Goal: Task Accomplishment & Management: Manage account settings

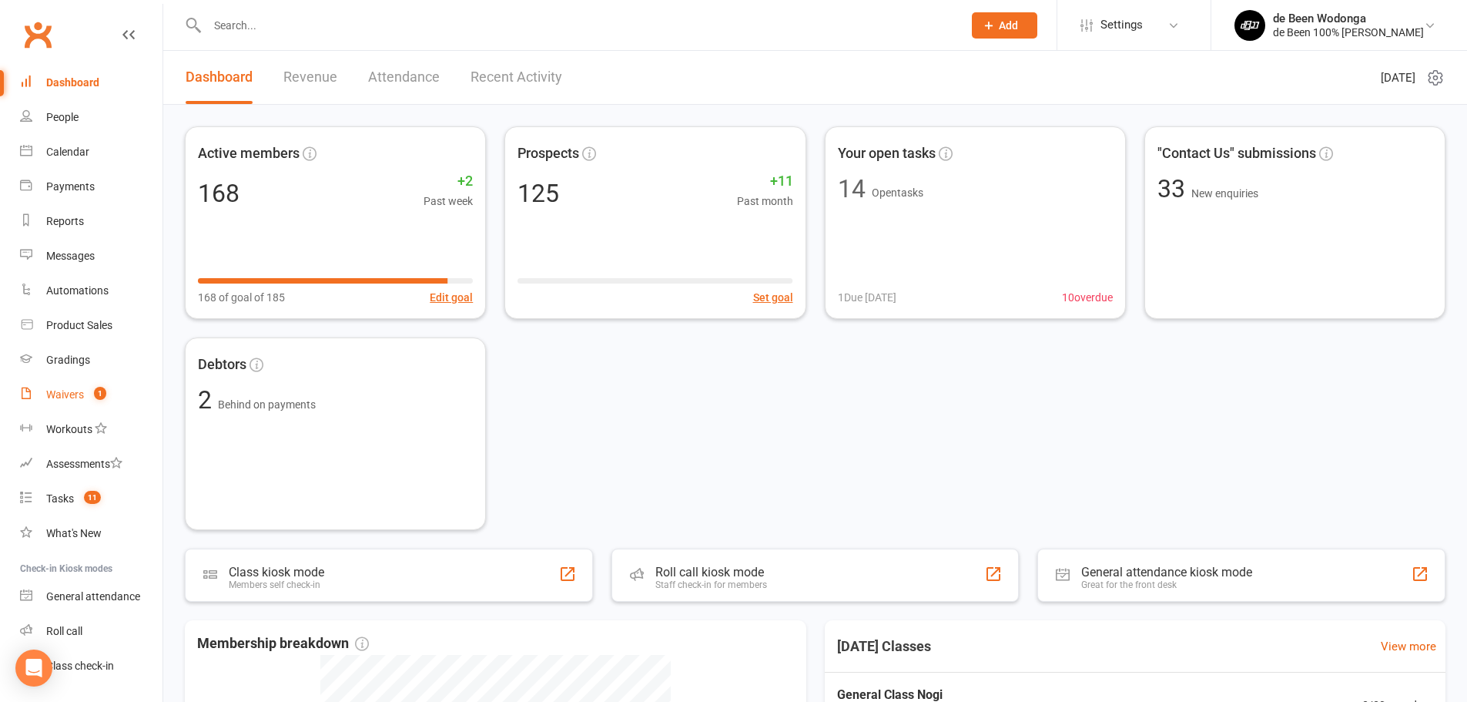
click at [79, 399] on div "Waivers" at bounding box center [65, 394] width 38 height 12
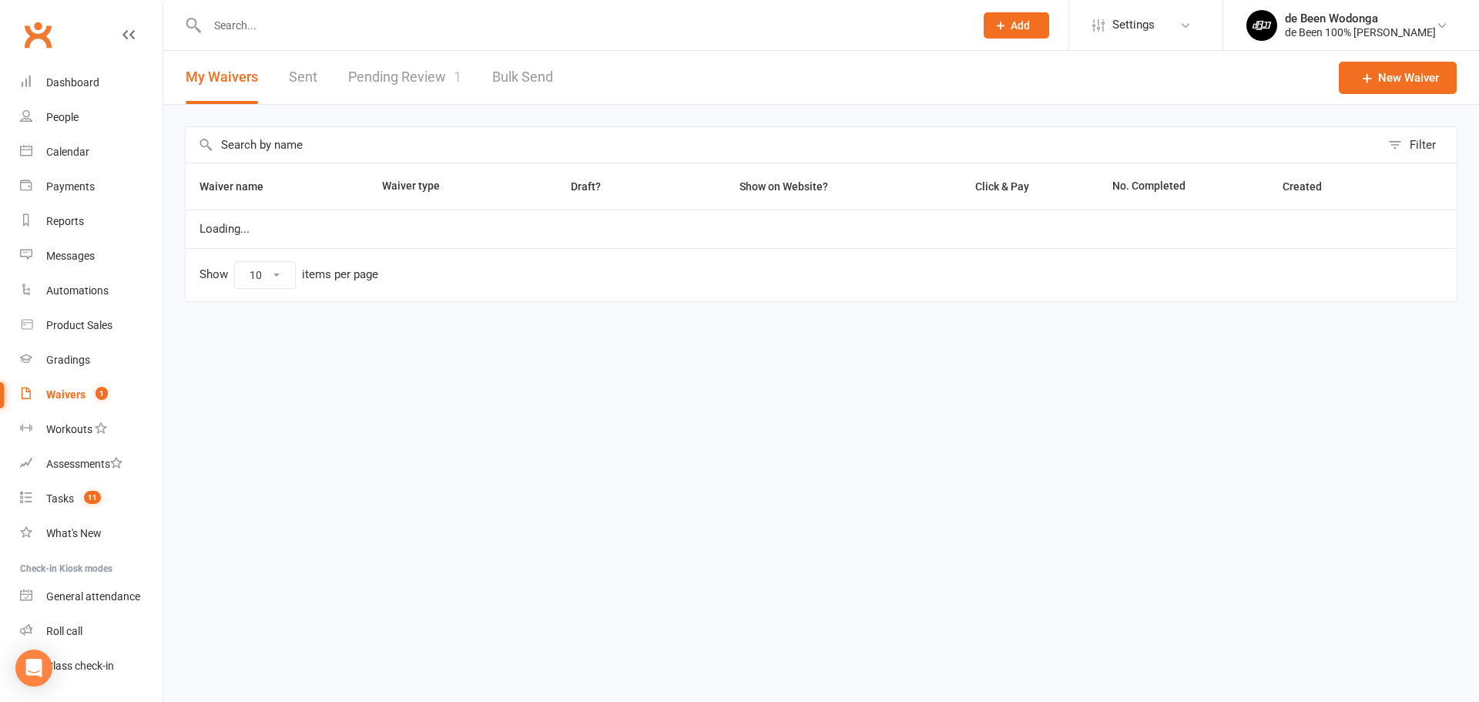
select select "50"
click at [390, 79] on link "Pending Review 1" at bounding box center [404, 77] width 113 height 53
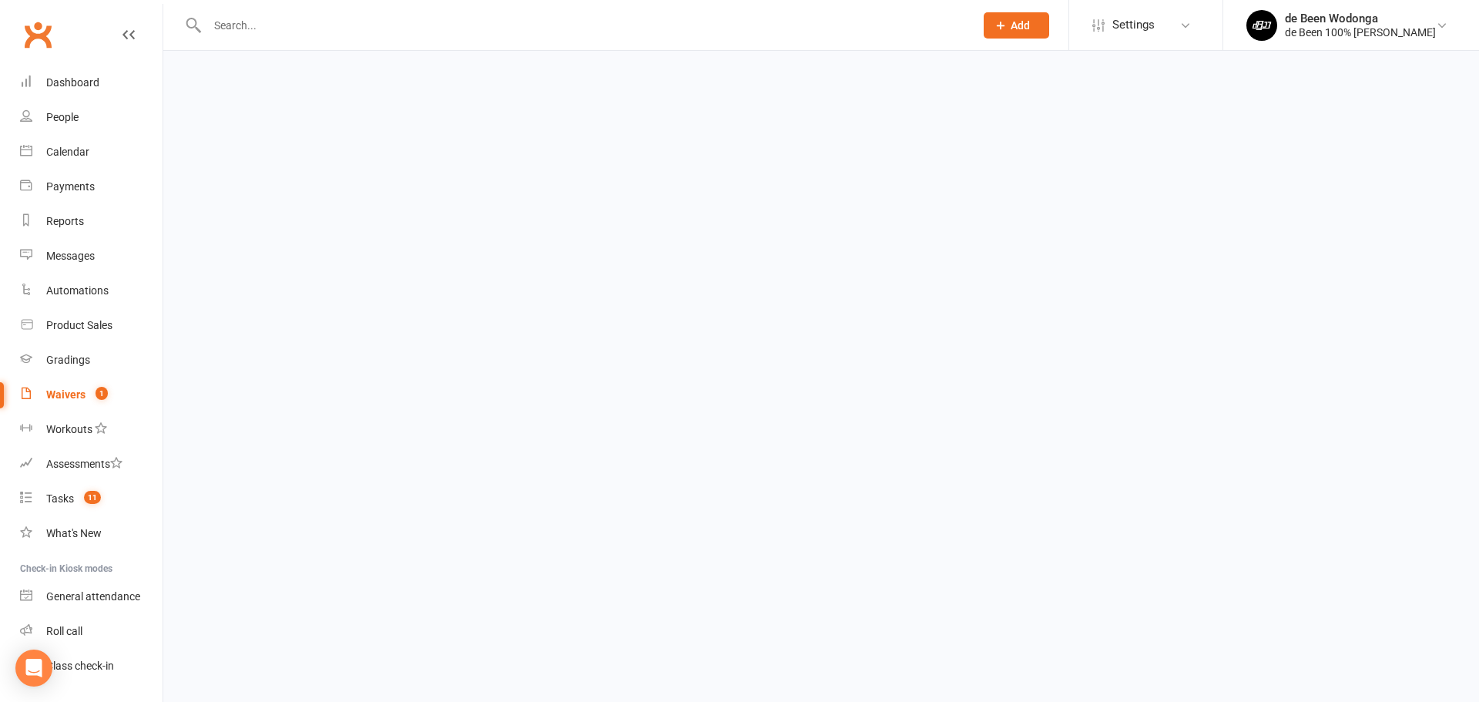
select select "25"
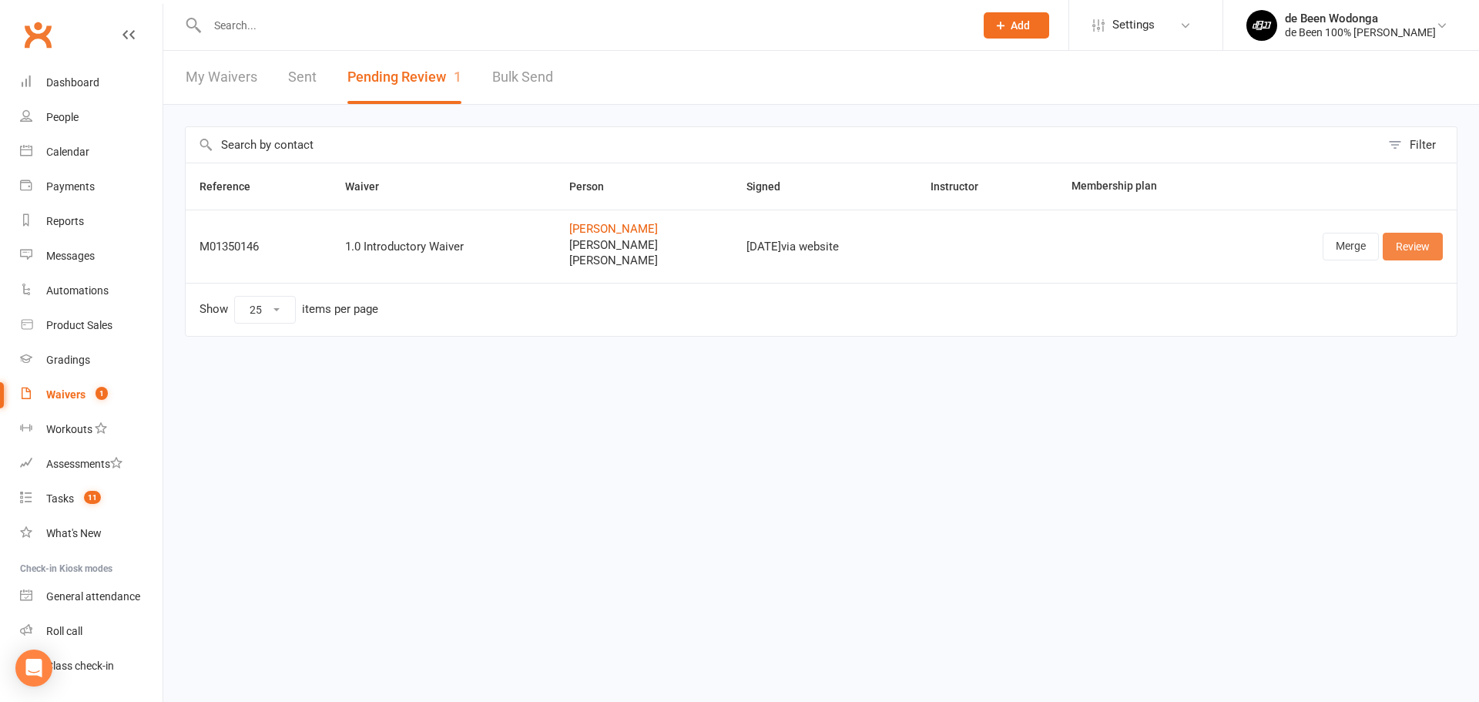
click at [1398, 243] on link "Review" at bounding box center [1413, 247] width 60 height 28
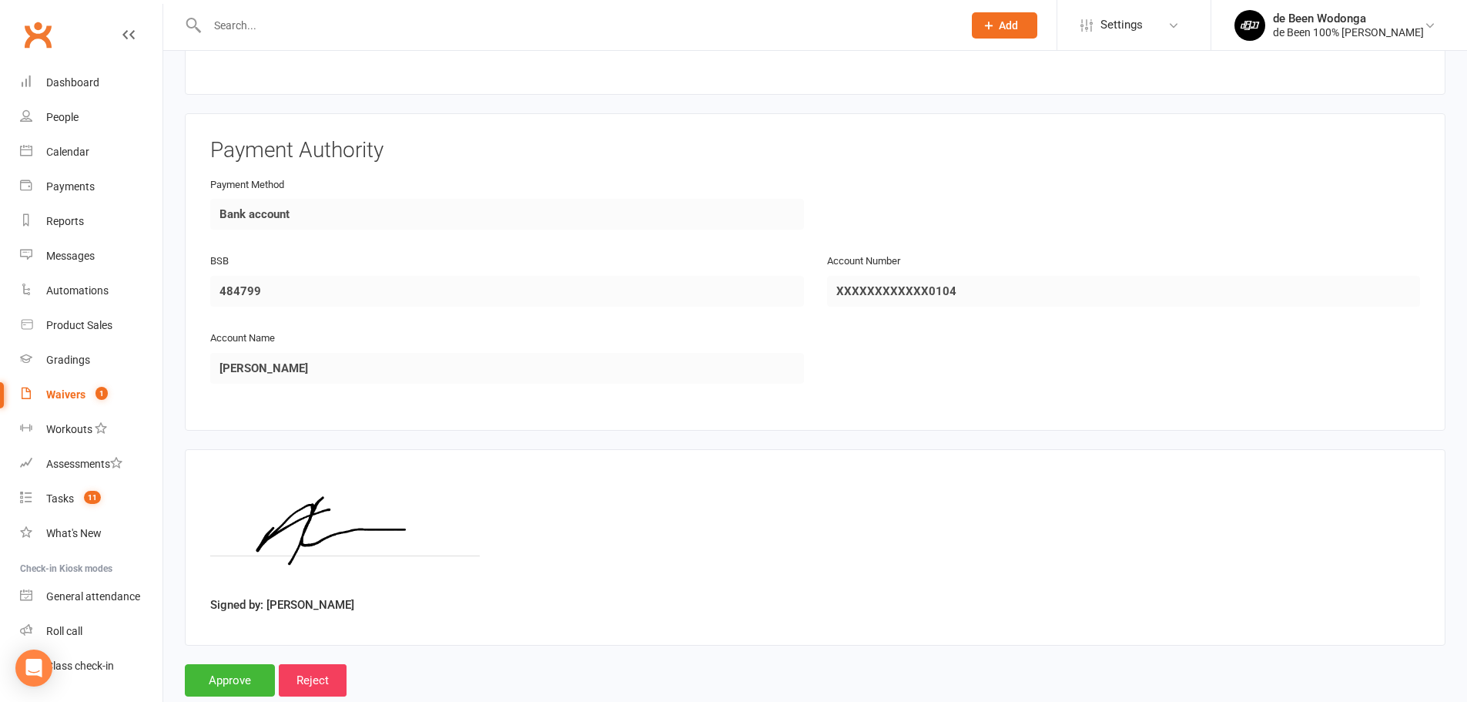
scroll to position [2700, 0]
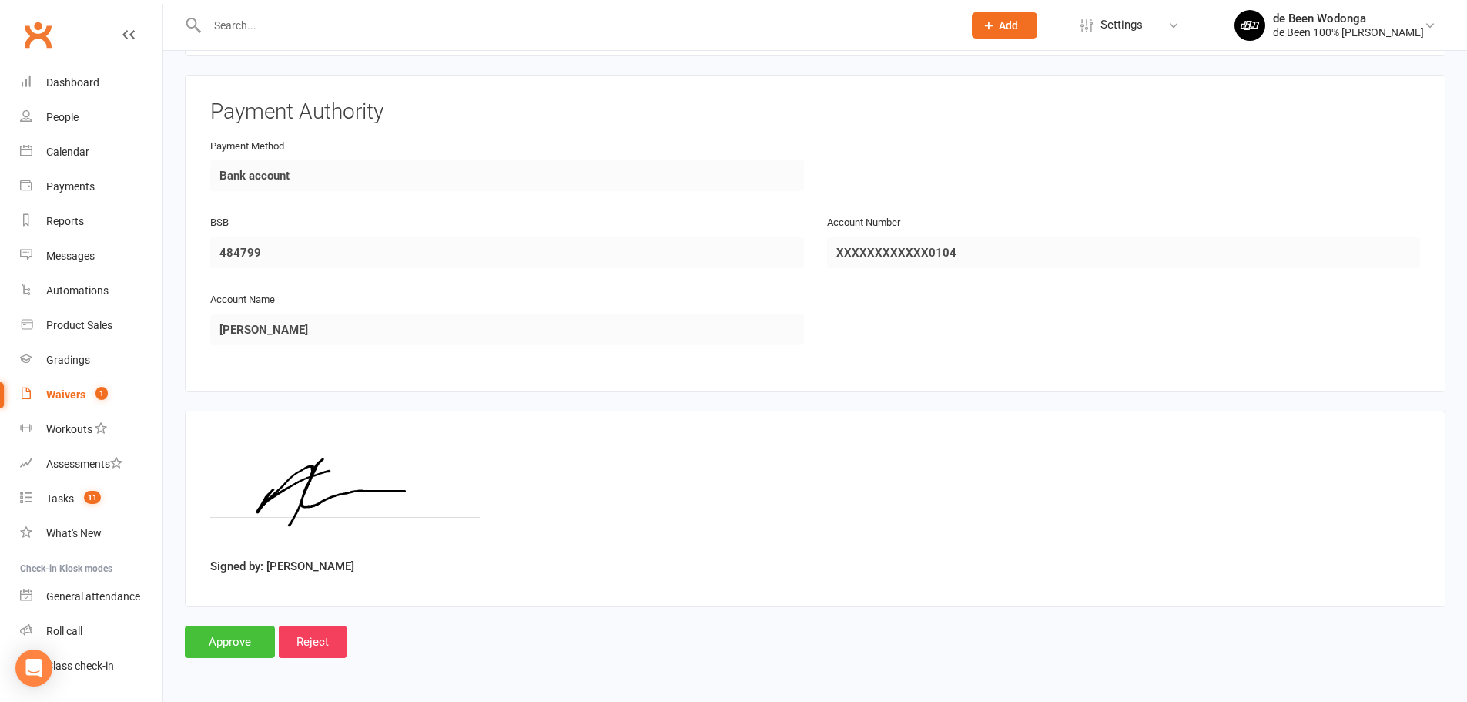
click at [241, 648] on input "Approve" at bounding box center [230, 641] width 90 height 32
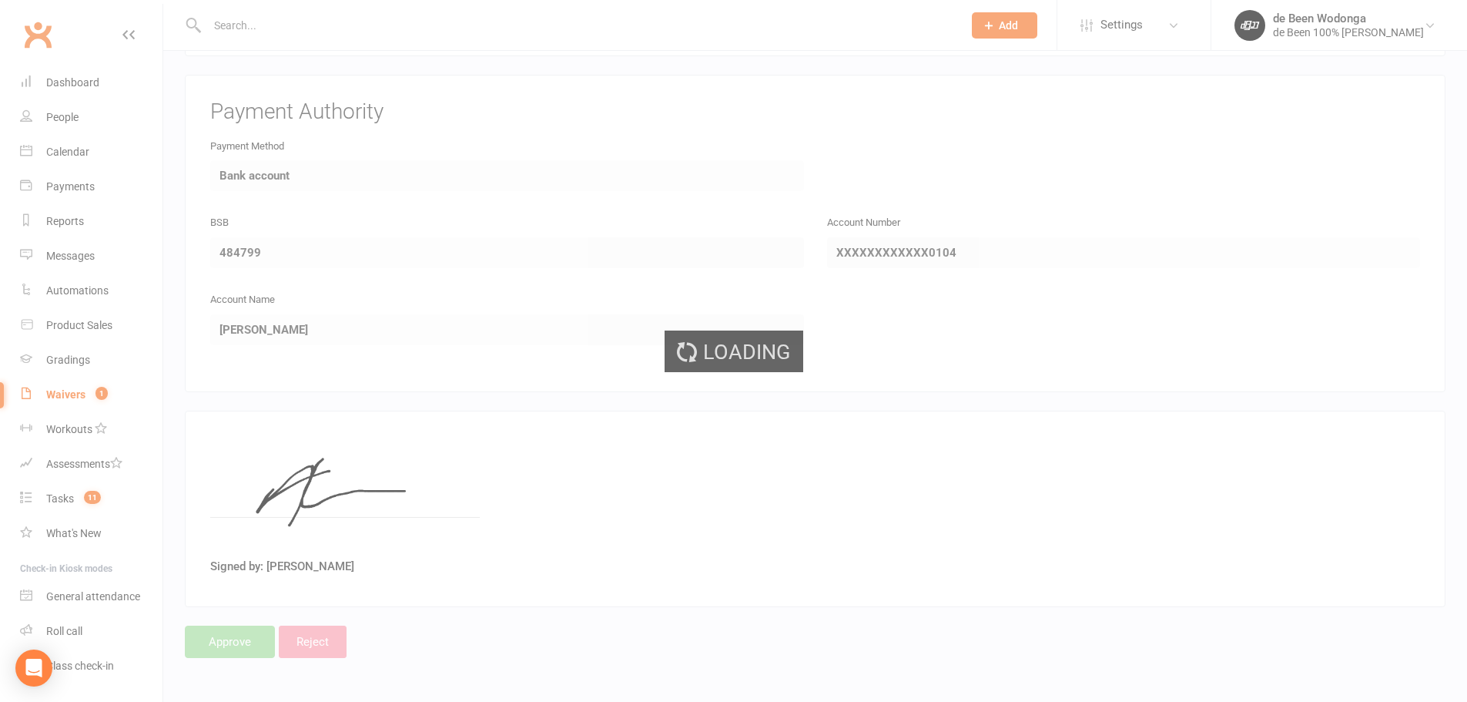
select select "25"
